Goal: Information Seeking & Learning: Learn about a topic

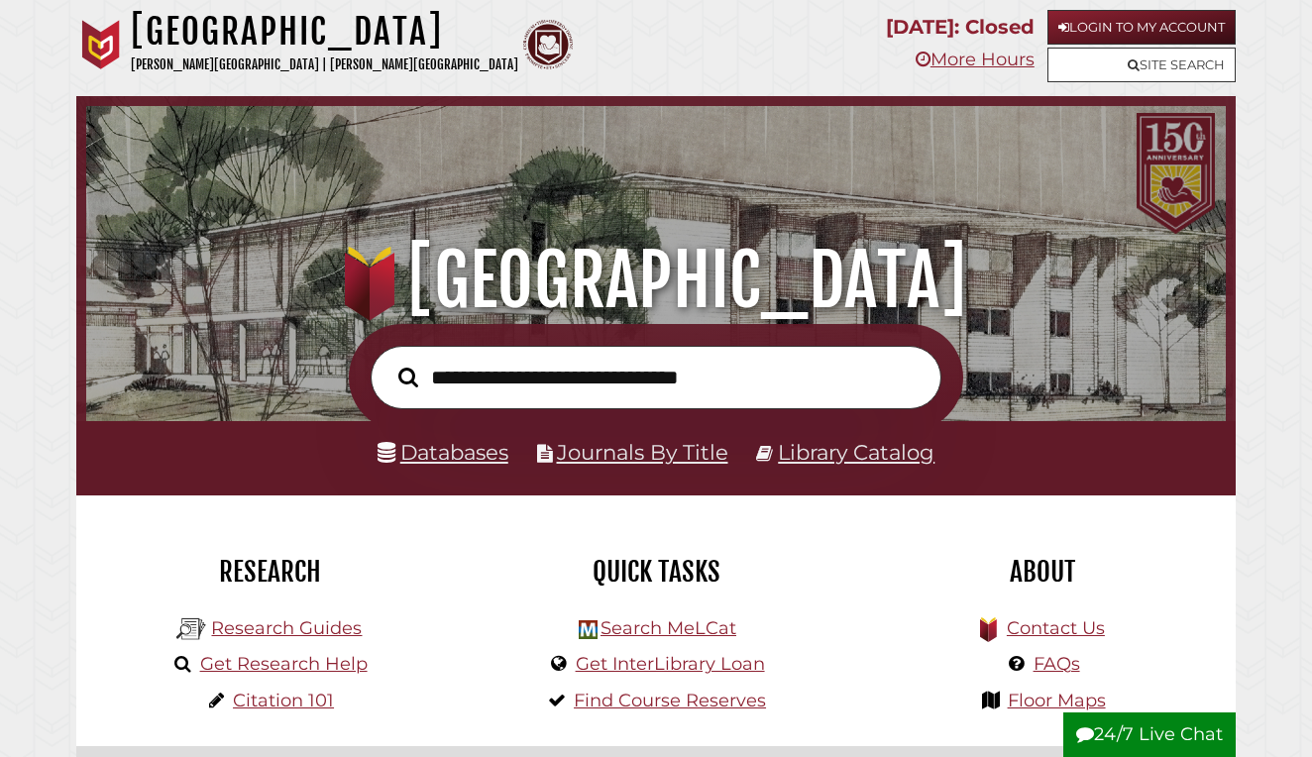
scroll to position [376, 1129]
click at [465, 451] on link "Databases" at bounding box center [442, 452] width 131 height 26
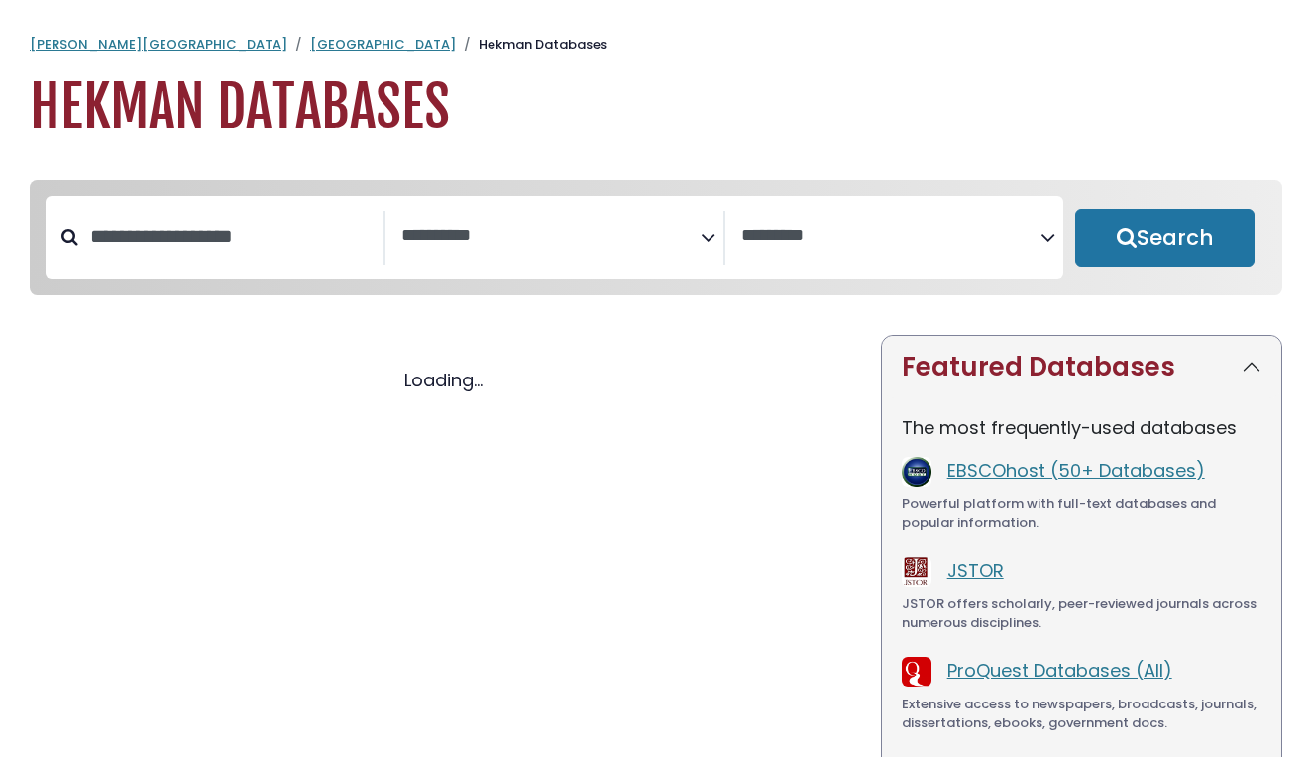
select select "Database Subject Filter"
select select "Database Vendors Filter"
select select "Database Subject Filter"
select select "Database Vendors Filter"
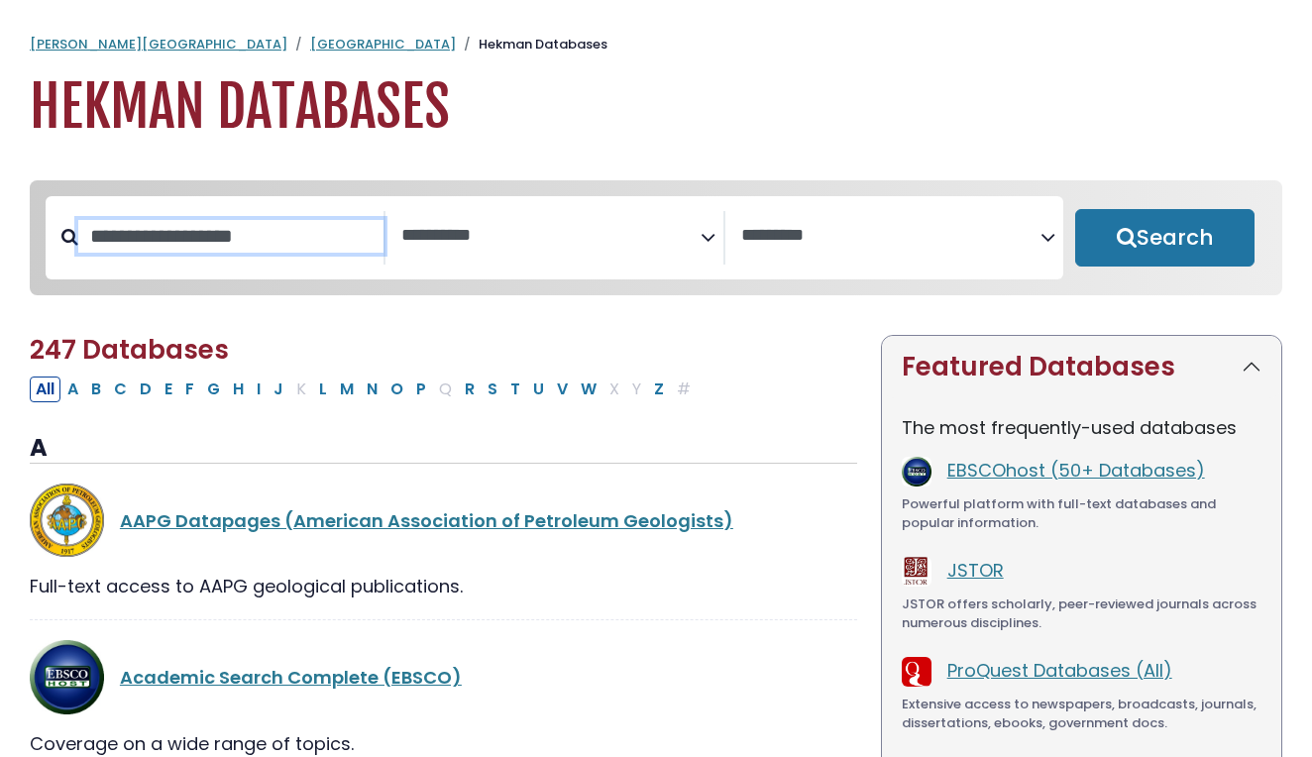
click at [224, 253] on input "Search database by title or keyword" at bounding box center [230, 236] width 305 height 33
type input "******"
click at [1164, 239] on button "Search" at bounding box center [1164, 237] width 179 height 57
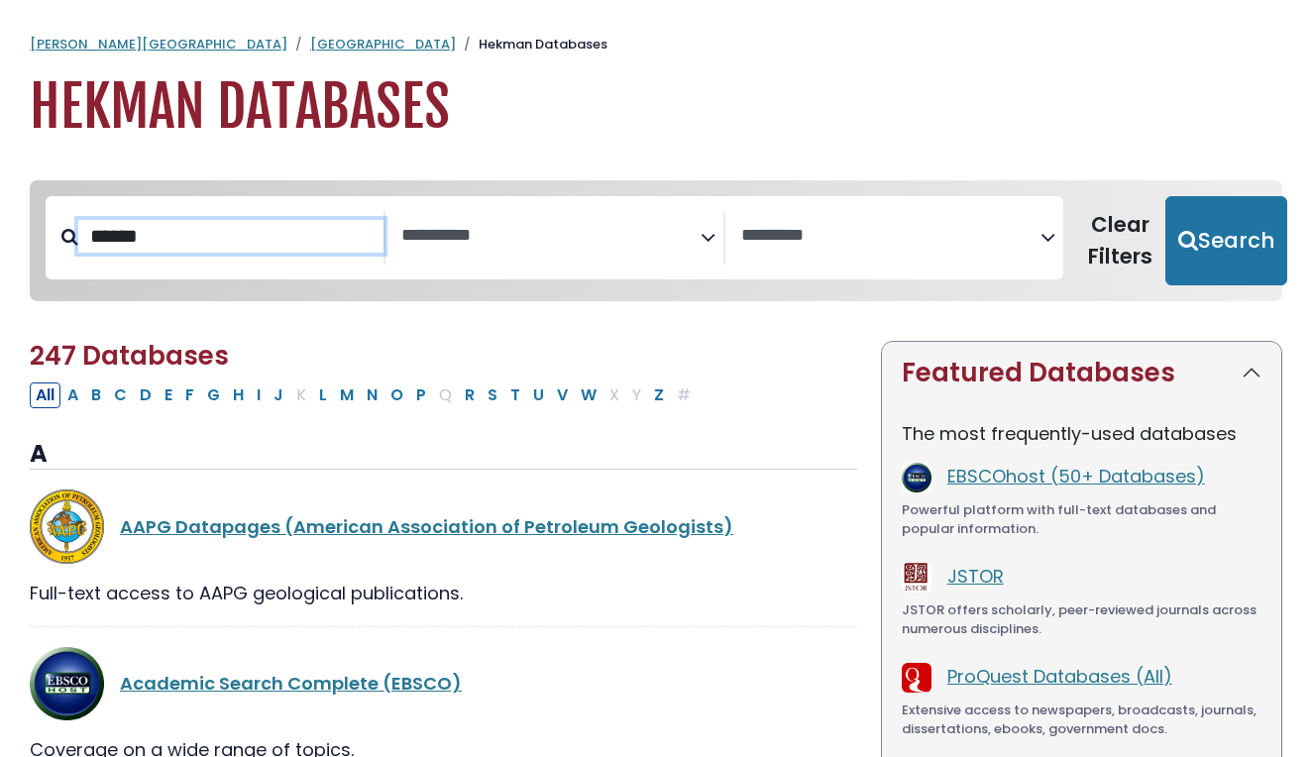
select select "Database Subject Filter"
select select "Database Vendors Filter"
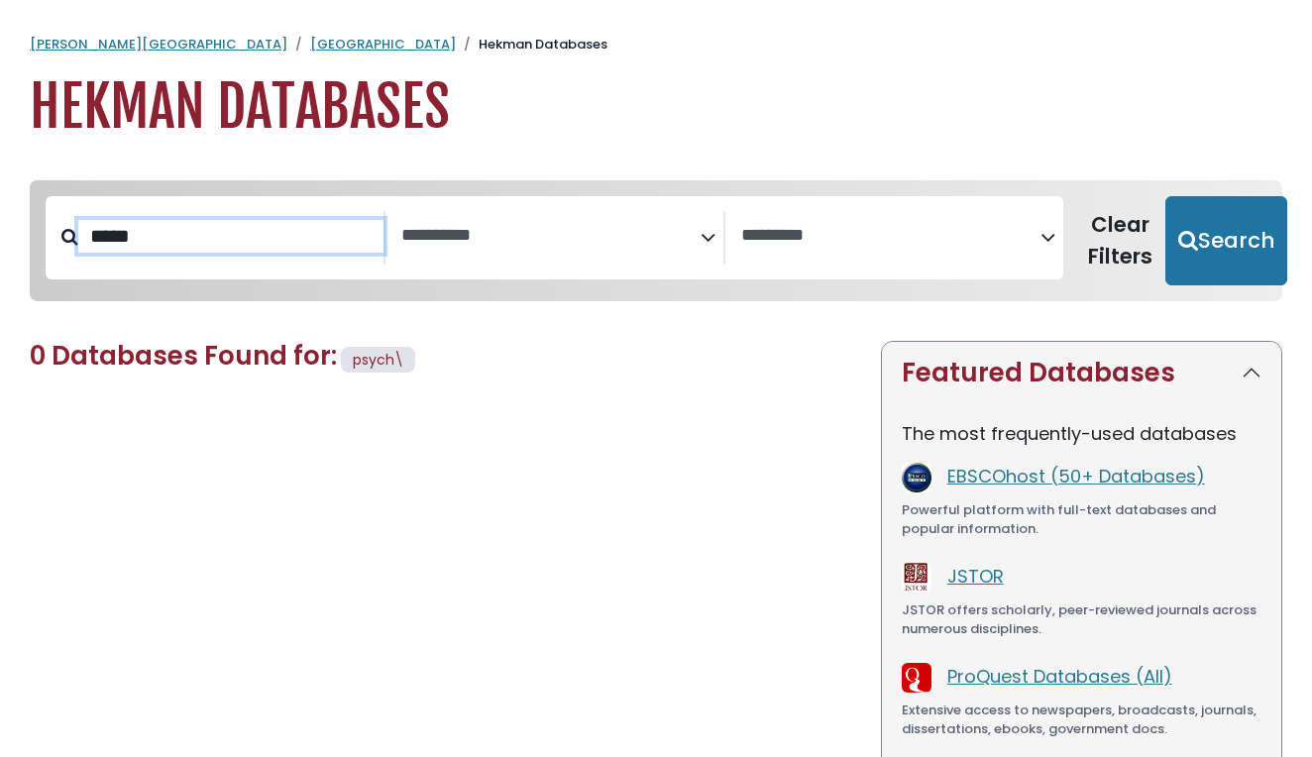
type input "*****"
click at [1214, 239] on button "Search" at bounding box center [1226, 240] width 122 height 89
select select "Database Subject Filter"
select select "Database Vendors Filter"
click at [141, 236] on input "*****" at bounding box center [230, 236] width 305 height 33
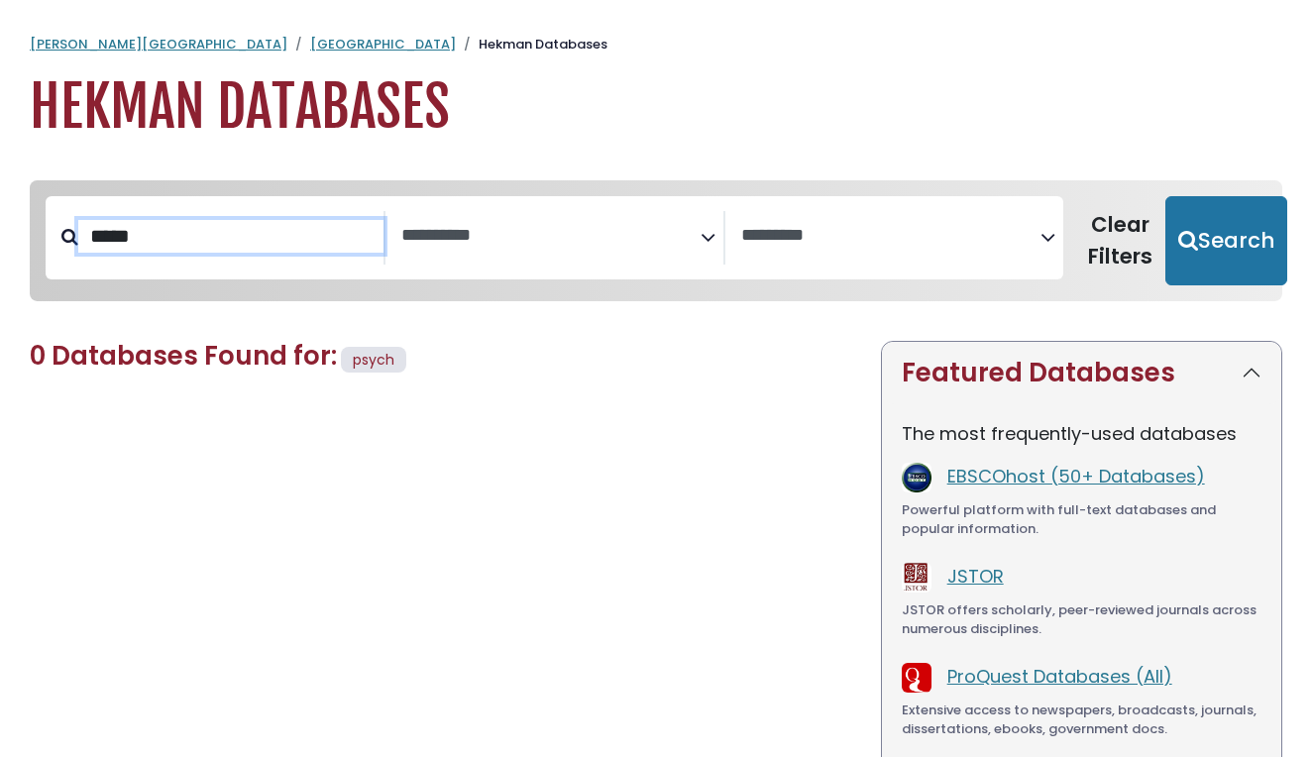
click at [141, 236] on input "*****" at bounding box center [230, 236] width 305 height 33
type input "******"
click at [1214, 239] on button "Search" at bounding box center [1226, 240] width 122 height 89
select select "Database Subject Filter"
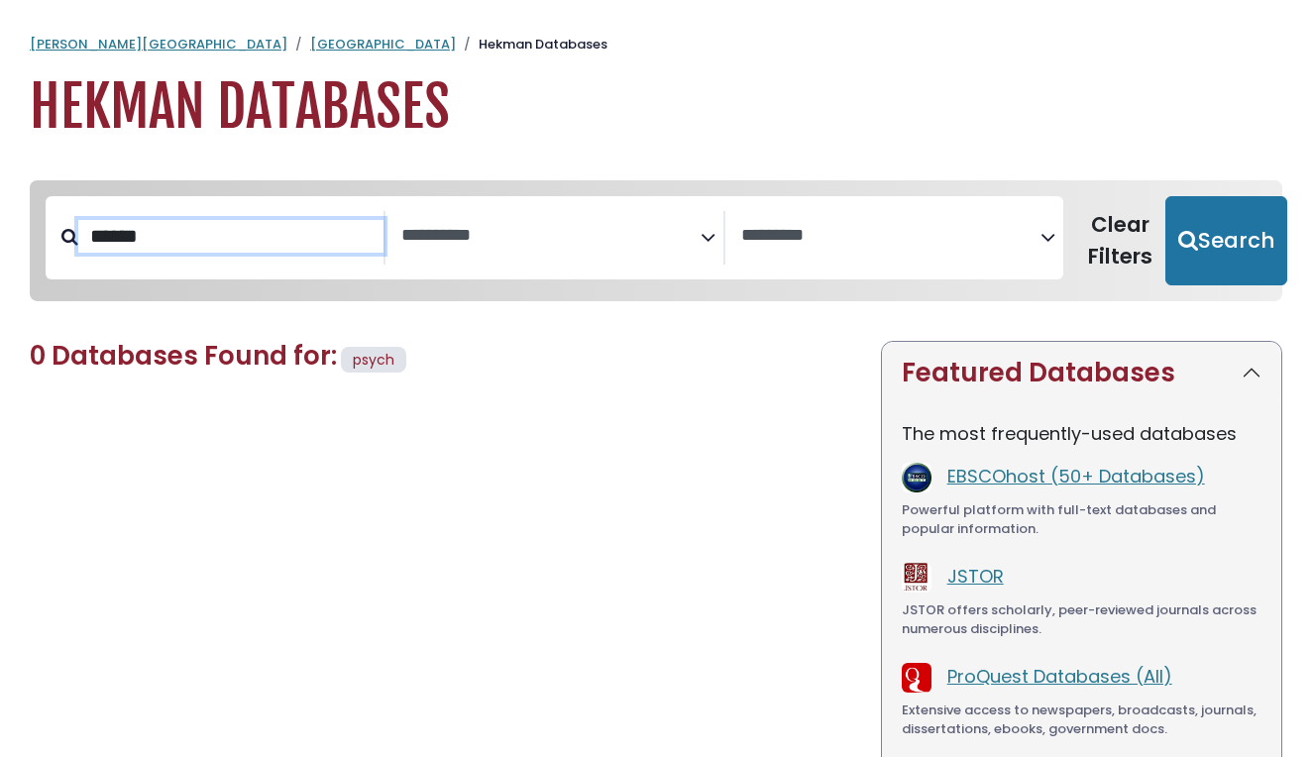
select select "Database Vendors Filter"
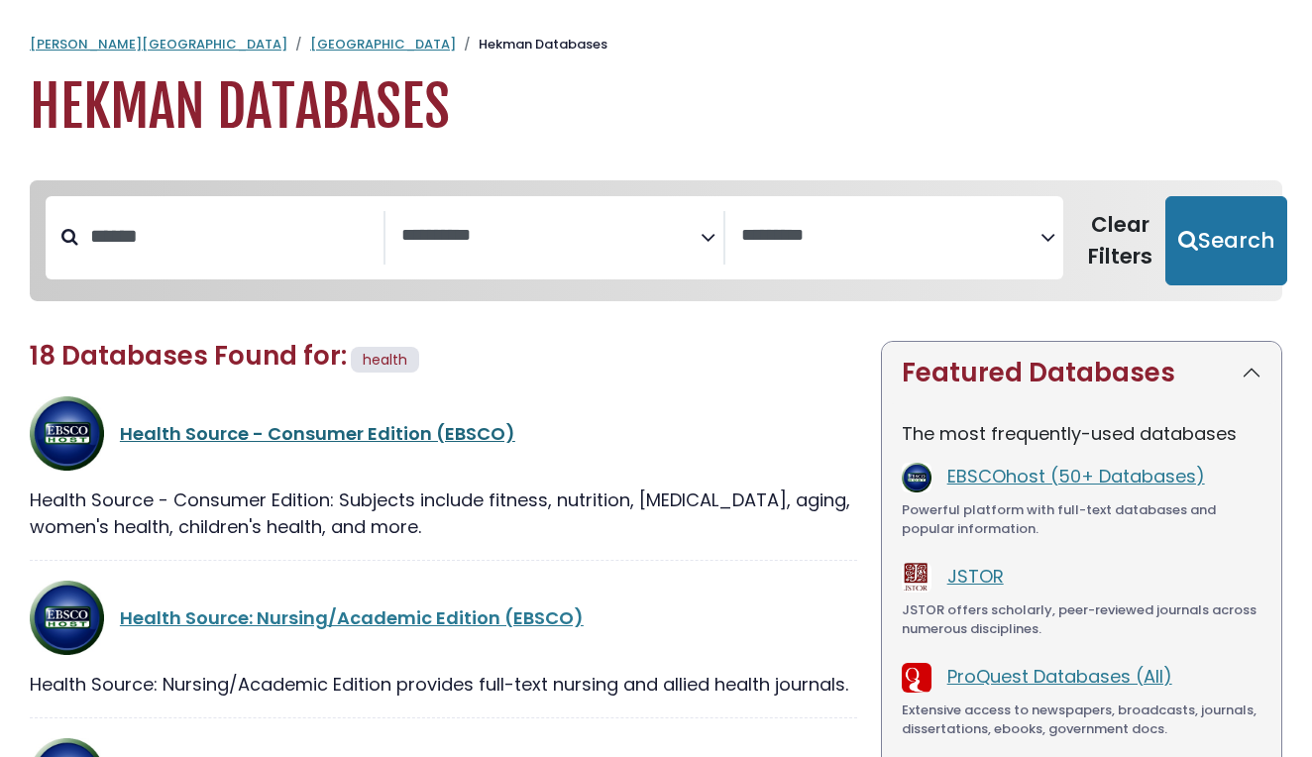
click at [224, 438] on link "Health Source - Consumer Edition (EBSCO)" at bounding box center [317, 433] width 395 height 25
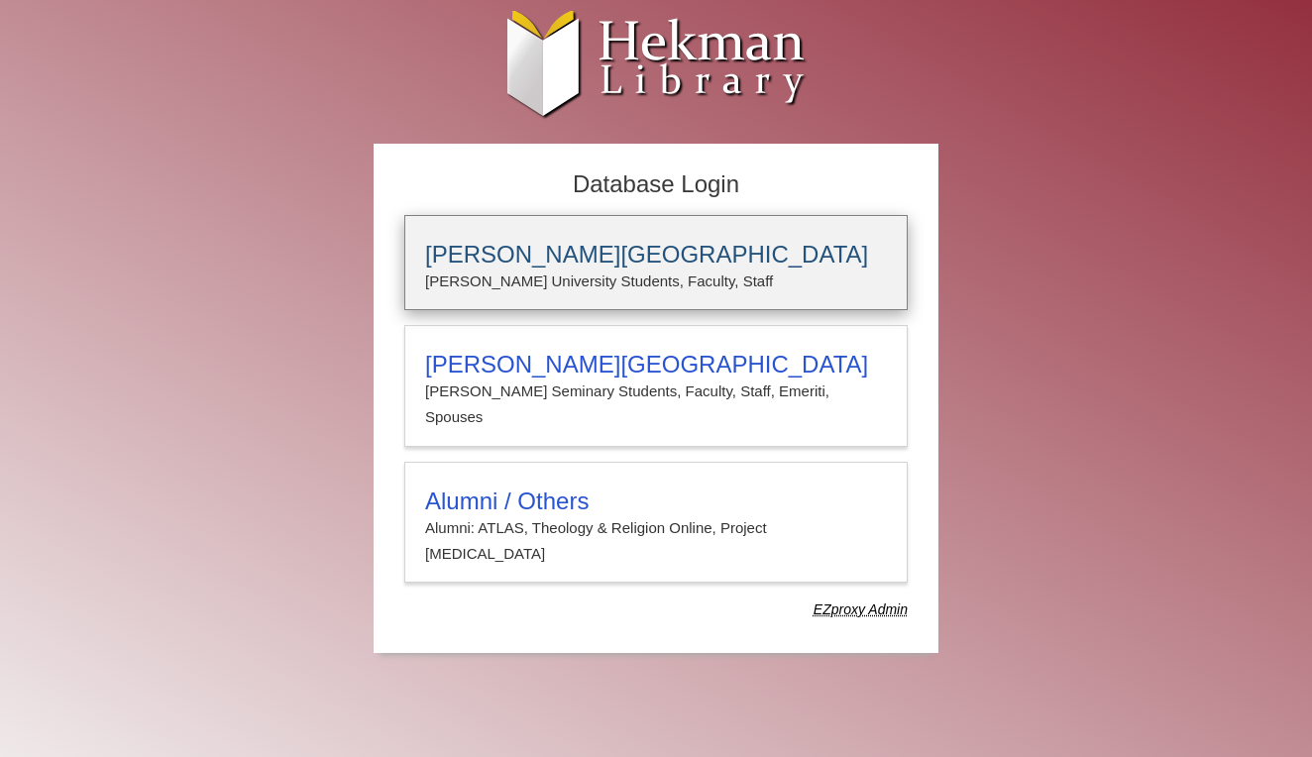
click at [583, 292] on p "Calvin University Students, Faculty, Staff" at bounding box center [656, 281] width 462 height 26
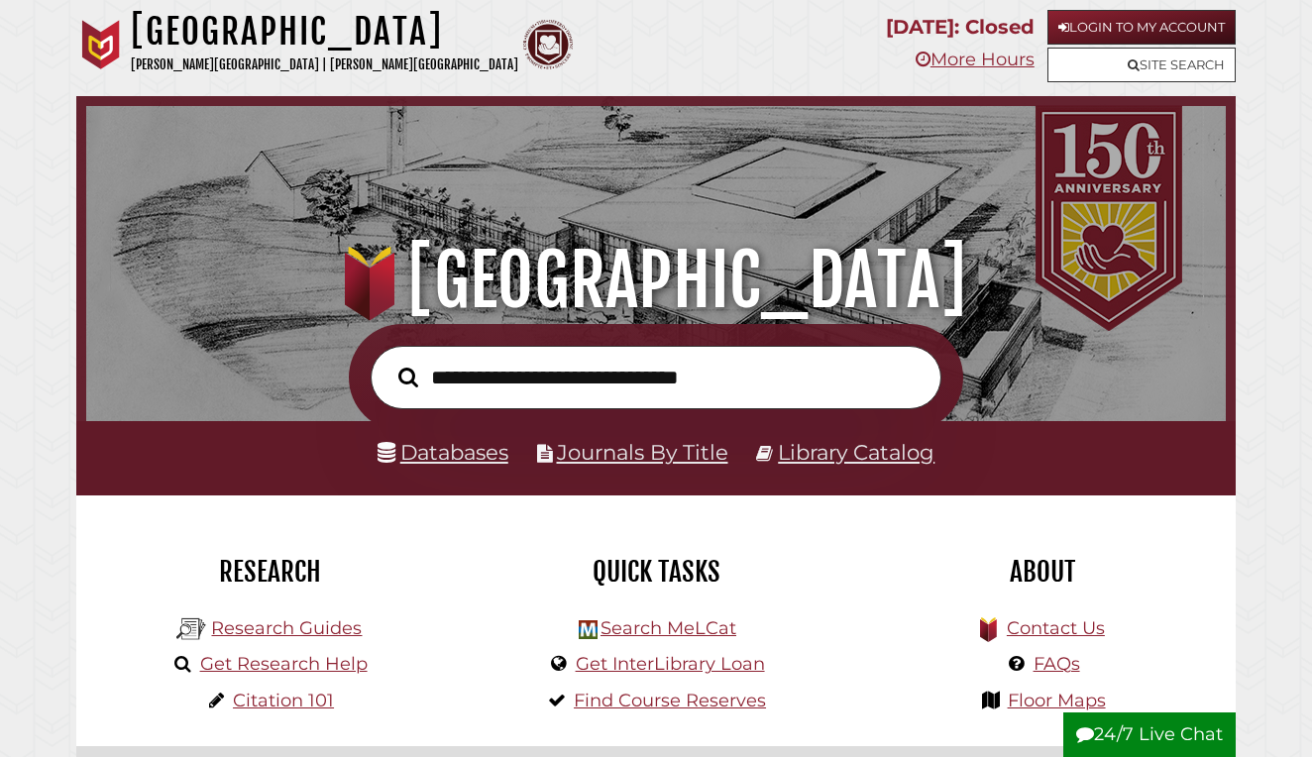
scroll to position [376, 1129]
click at [479, 465] on li "Databases" at bounding box center [442, 452] width 131 height 37
click at [477, 453] on link "Databases" at bounding box center [442, 452] width 131 height 26
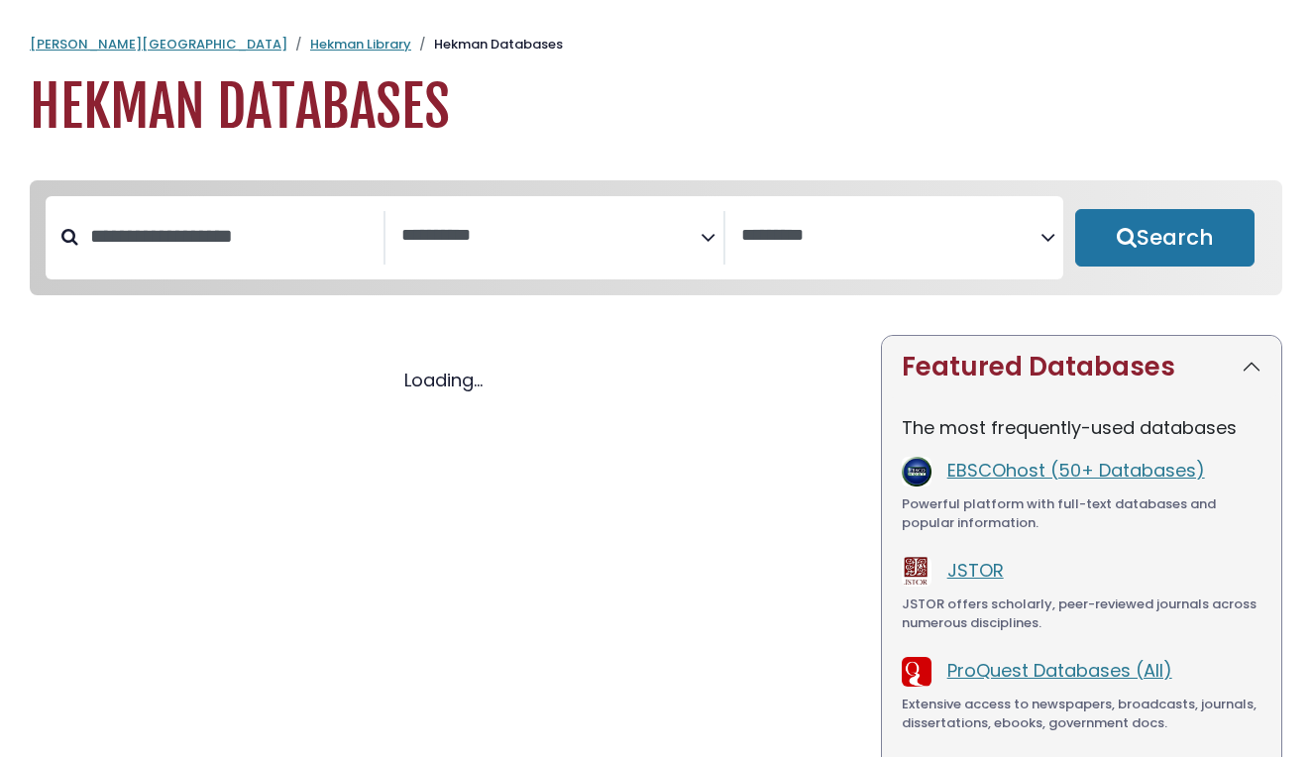
select select "Database Subject Filter"
select select "Database Vendors Filter"
select select "Database Subject Filter"
select select "Database Vendors Filter"
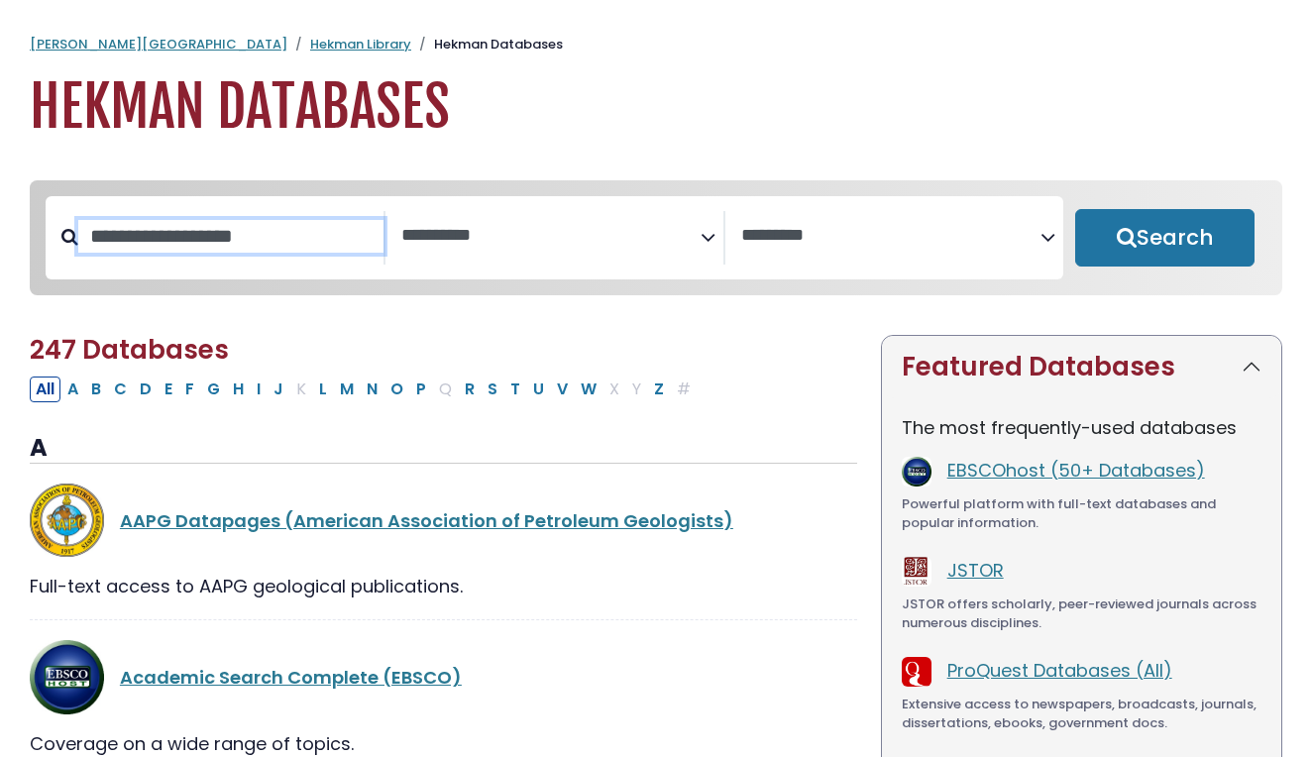
click at [278, 244] on input "Search database by title or keyword" at bounding box center [230, 236] width 305 height 33
type input "*"
type input "*****"
click at [1164, 239] on button "Search" at bounding box center [1164, 237] width 179 height 57
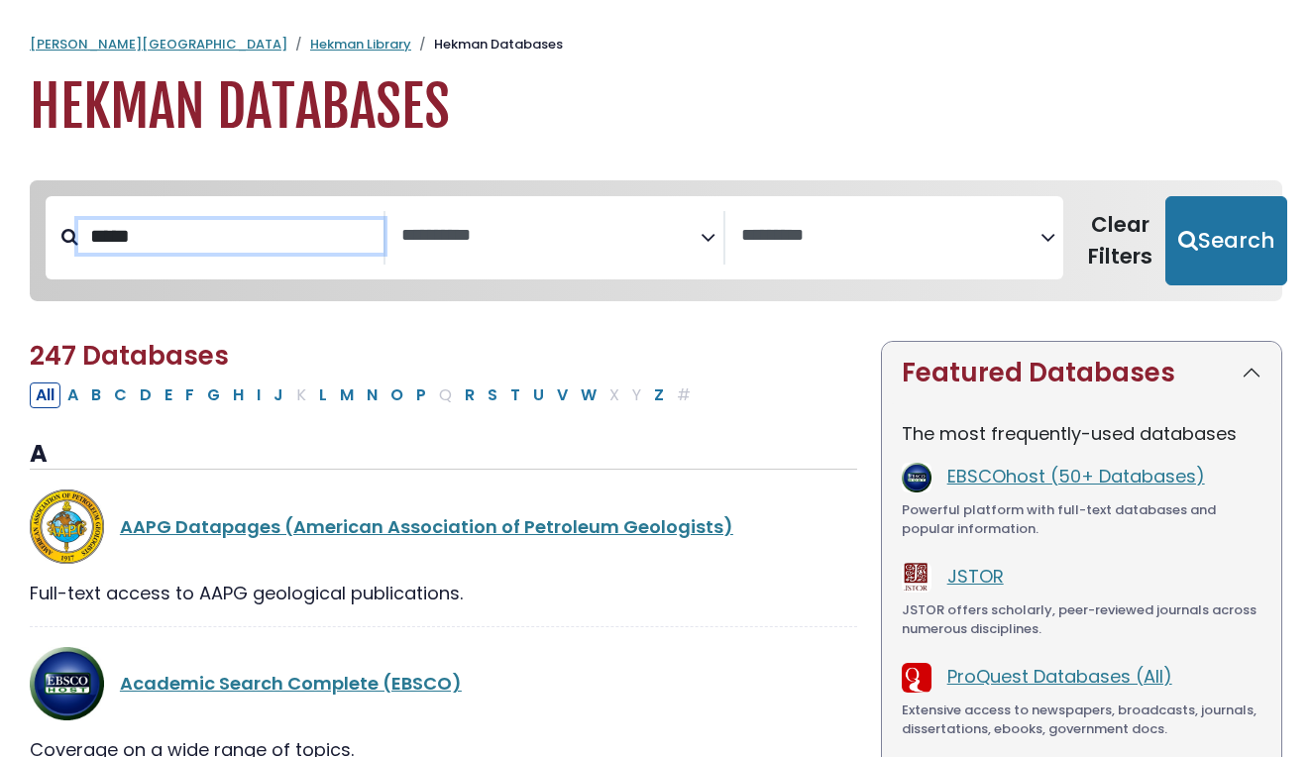
select select "Database Subject Filter"
select select "Database Vendors Filter"
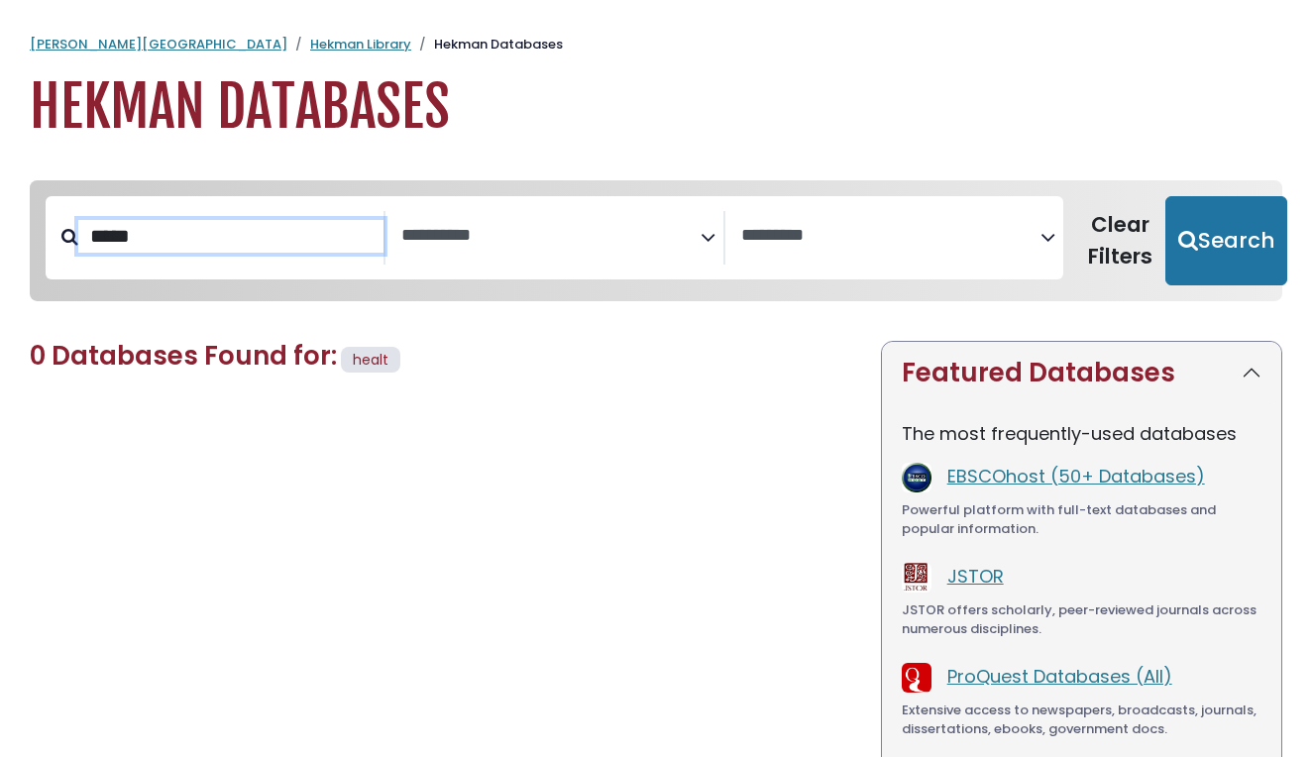
click at [206, 237] on input "*****" at bounding box center [230, 236] width 305 height 33
type input "******"
click at [1214, 239] on button "Search" at bounding box center [1226, 240] width 122 height 89
select select "Database Subject Filter"
select select "Database Vendors Filter"
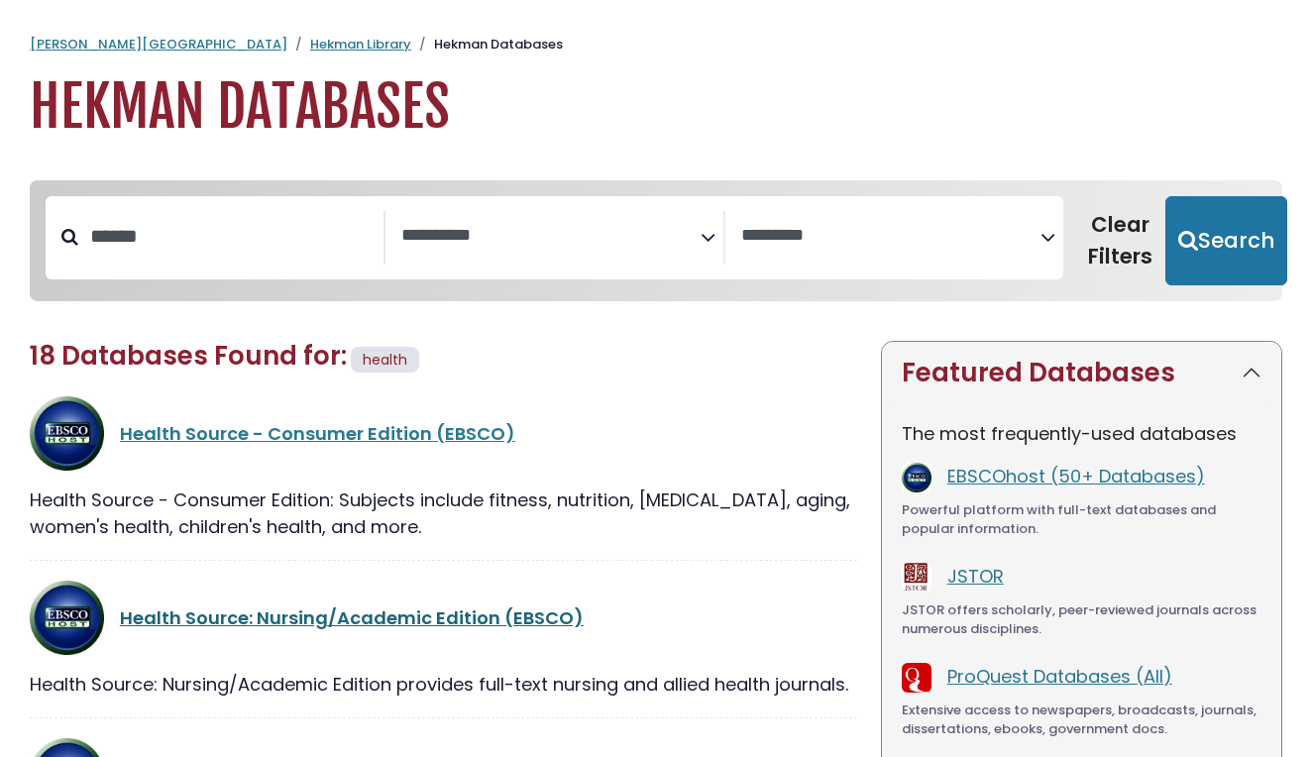
click at [193, 611] on link "Health Source: Nursing/Academic Edition (EBSCO)" at bounding box center [352, 617] width 464 height 25
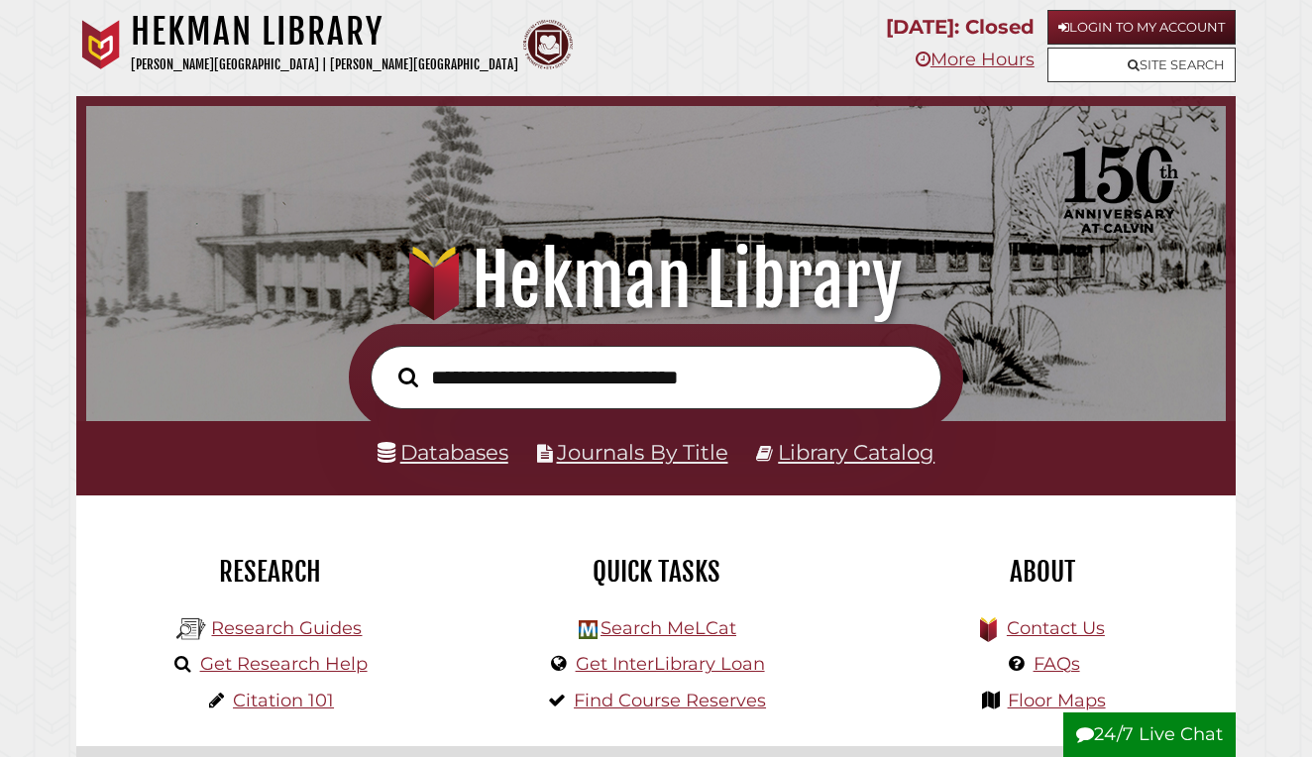
scroll to position [376, 1129]
type input "*"
click at [463, 442] on link "Databases" at bounding box center [442, 452] width 131 height 26
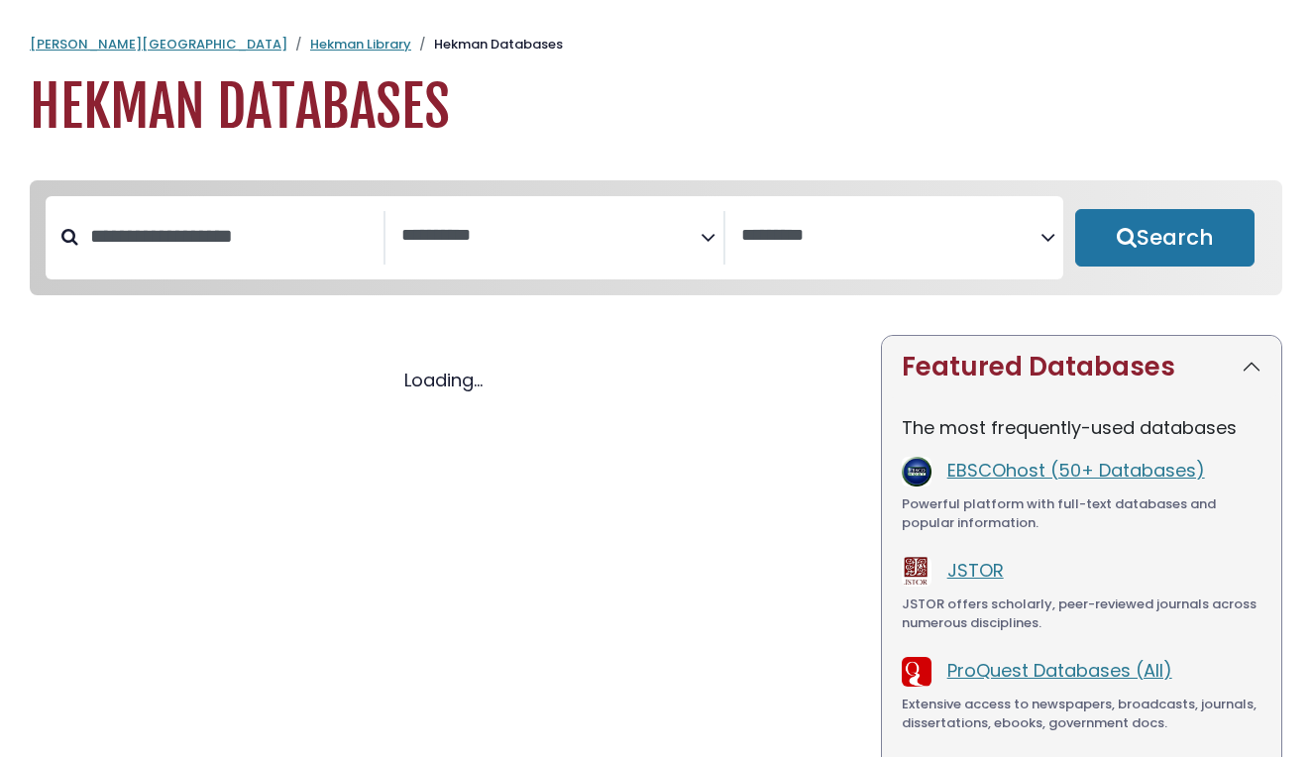
select select "Database Subject Filter"
select select "Database Vendors Filter"
select select "Database Subject Filter"
select select "Database Vendors Filter"
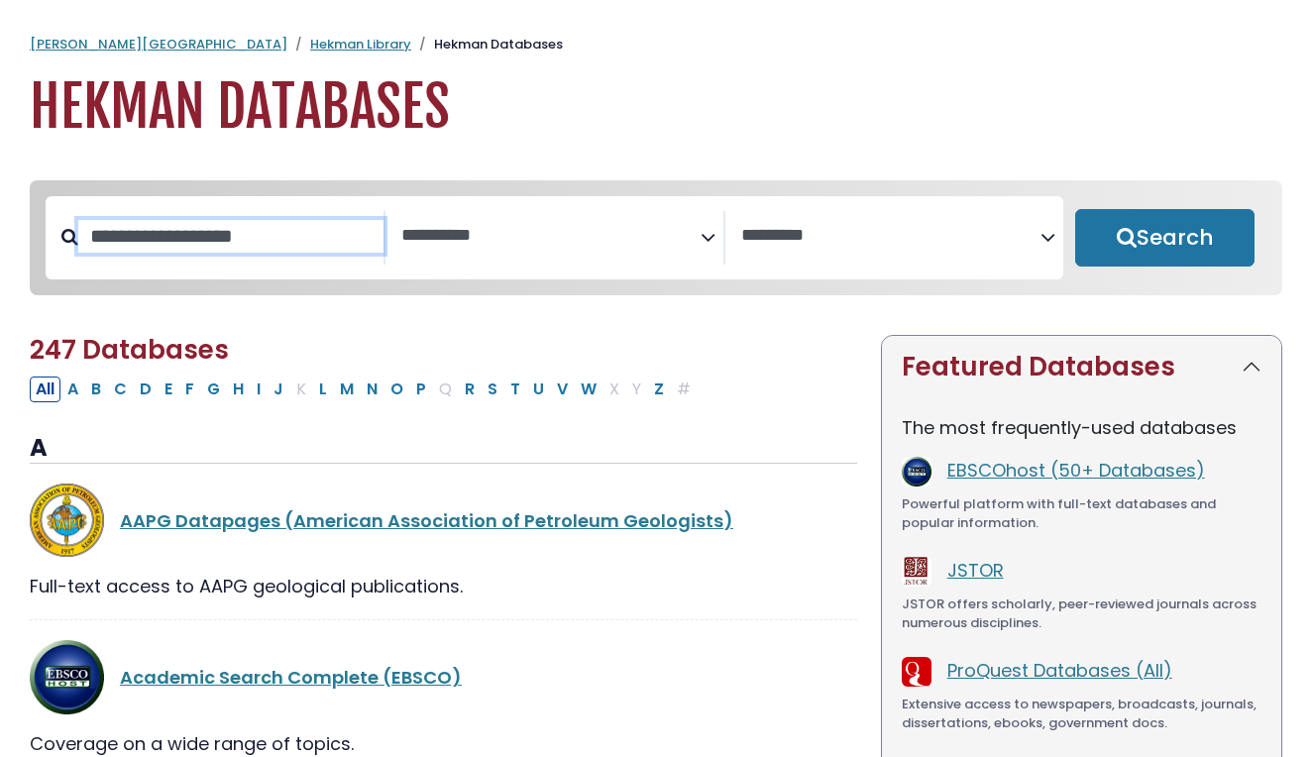
click at [308, 238] on input "Search database by title or keyword" at bounding box center [230, 236] width 305 height 33
type input "******"
click at [1164, 239] on button "Search" at bounding box center [1164, 237] width 179 height 57
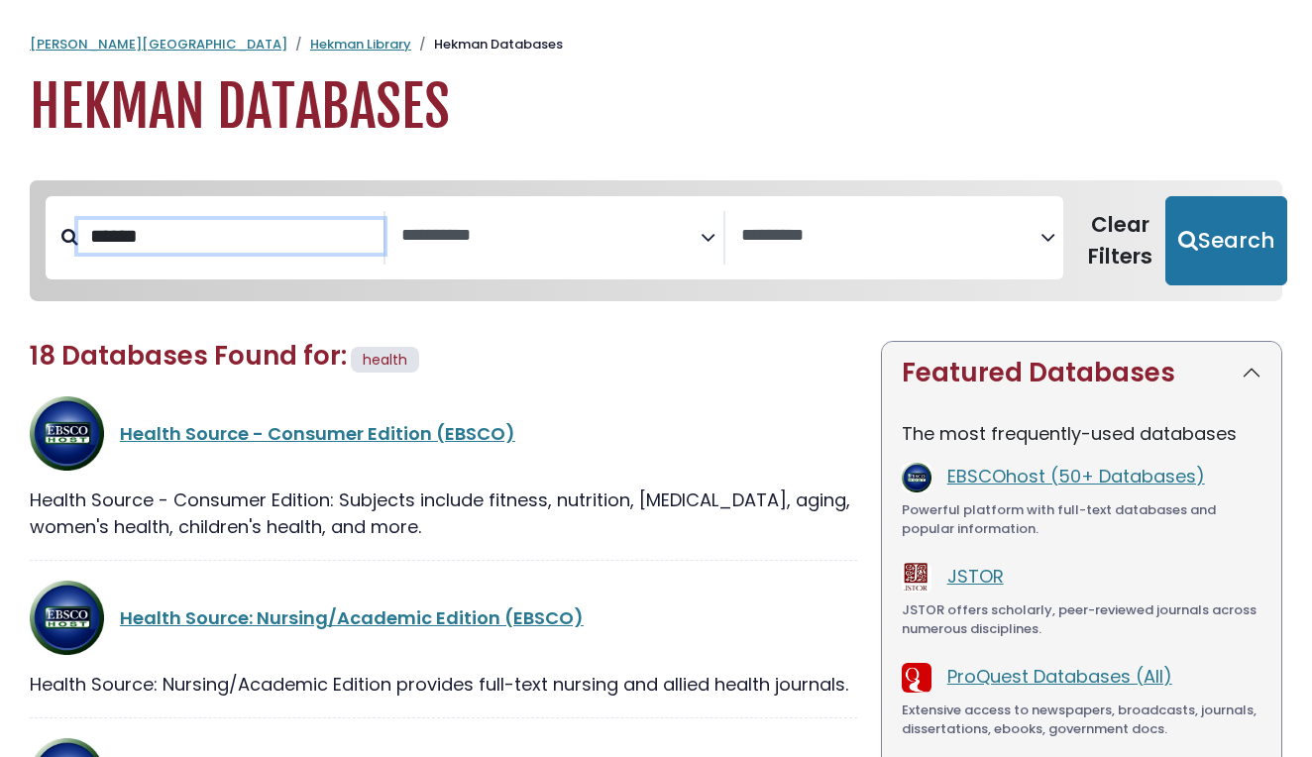
select select "Database Subject Filter"
select select "Database Vendors Filter"
click at [241, 627] on link "Health Source: Nursing/Academic Edition (EBSCO)" at bounding box center [352, 617] width 464 height 25
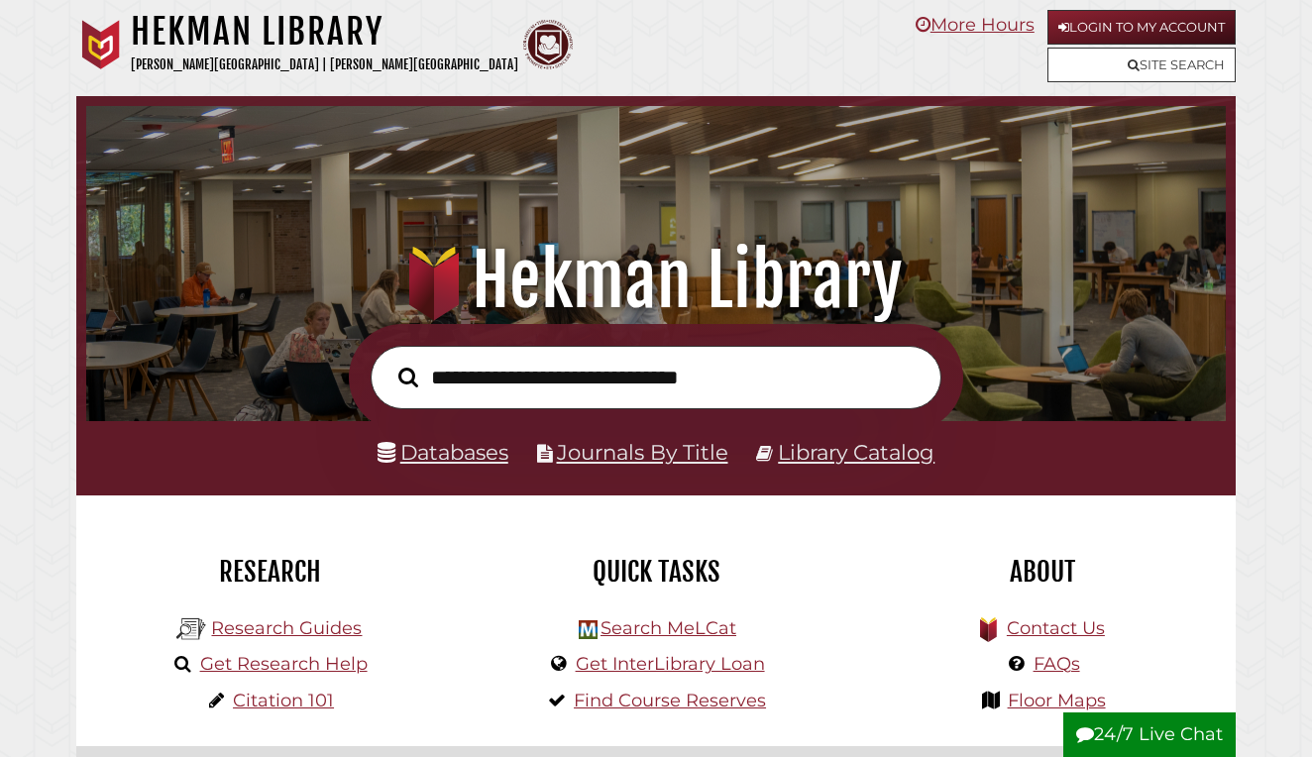
scroll to position [376, 1129]
click at [460, 457] on link "Databases" at bounding box center [442, 452] width 131 height 26
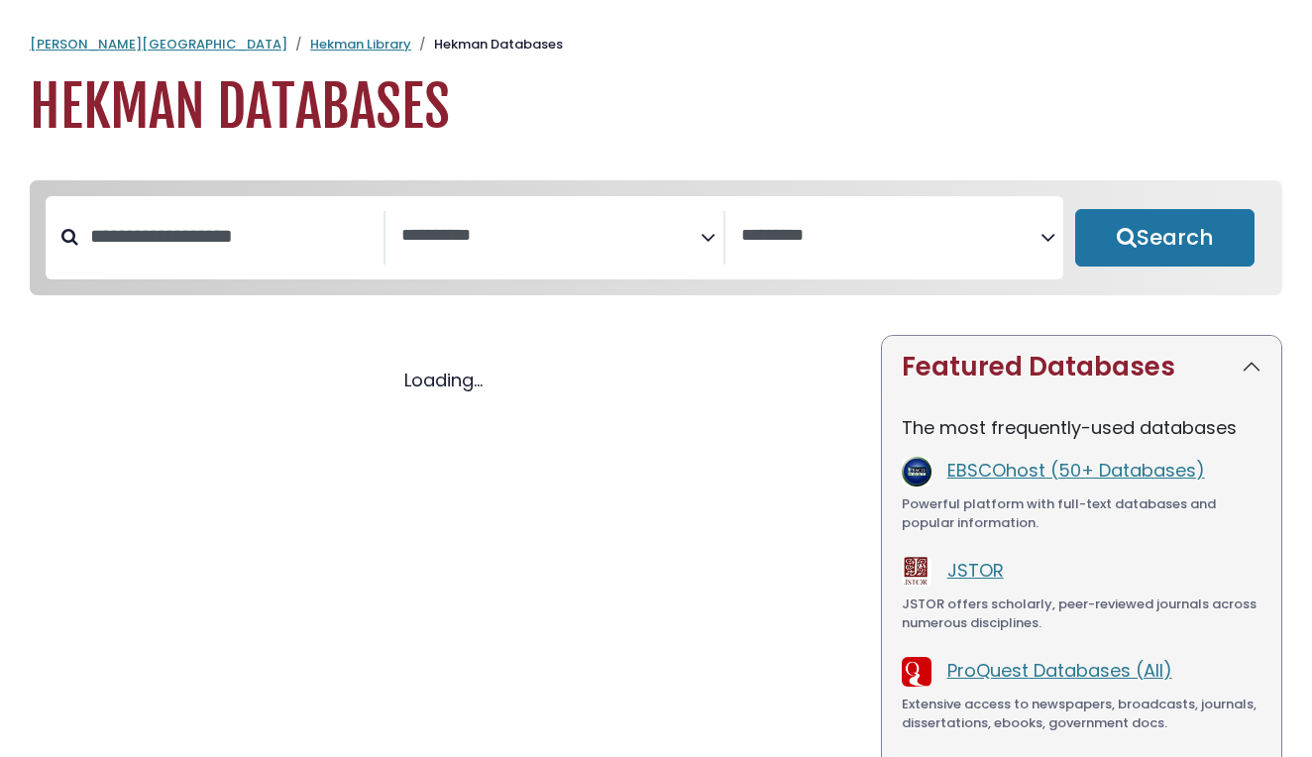
select select "Database Subject Filter"
select select "Database Vendors Filter"
select select "Database Subject Filter"
select select "Database Vendors Filter"
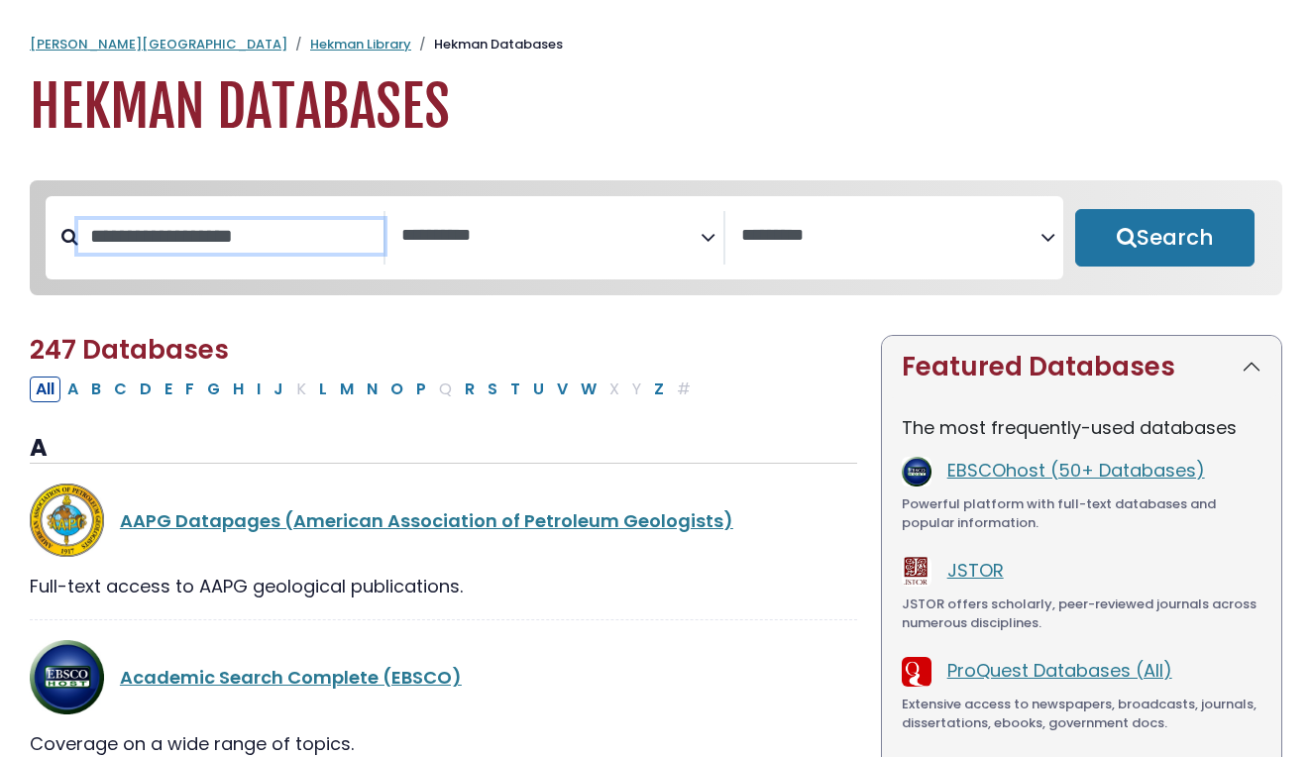
click at [295, 225] on input "Search database by title or keyword" at bounding box center [230, 236] width 305 height 33
type input "******"
click at [1164, 239] on button "Search" at bounding box center [1164, 237] width 179 height 57
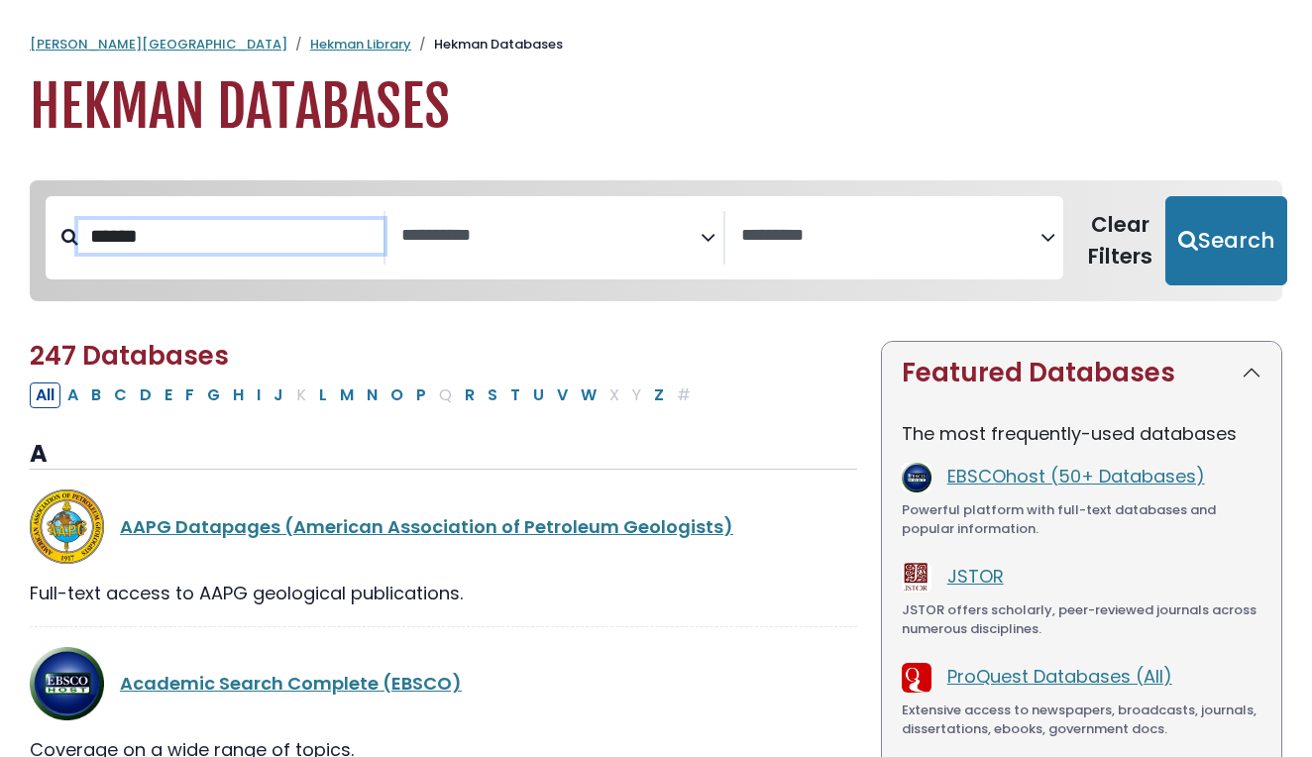
select select "Database Subject Filter"
select select "Database Vendors Filter"
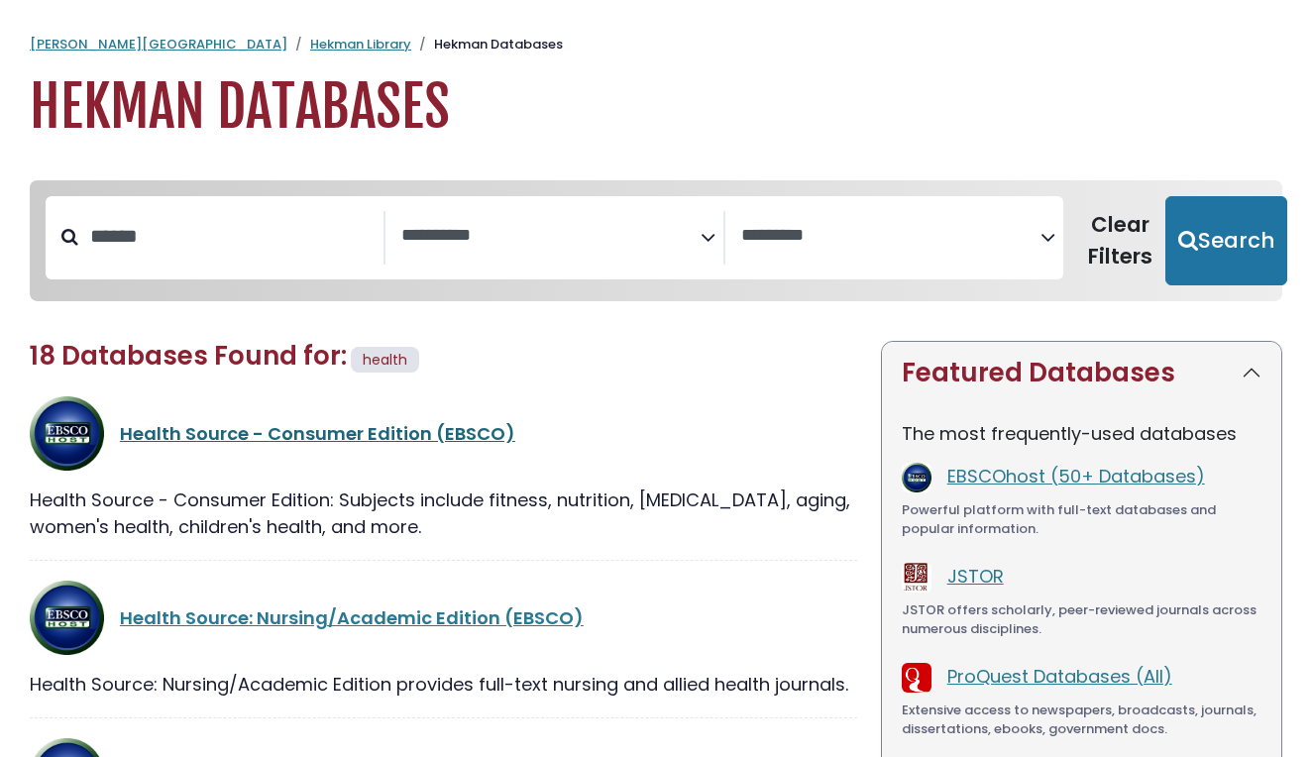
click at [220, 440] on link "Health Source - Consumer Edition (EBSCO)" at bounding box center [317, 433] width 395 height 25
